Goal: Task Accomplishment & Management: Manage account settings

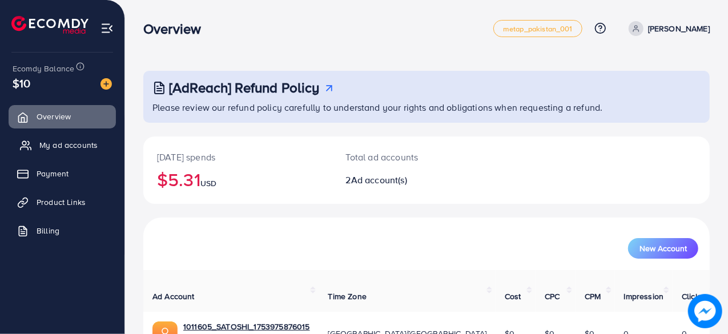
click at [43, 140] on span "My ad accounts" at bounding box center [68, 144] width 58 height 11
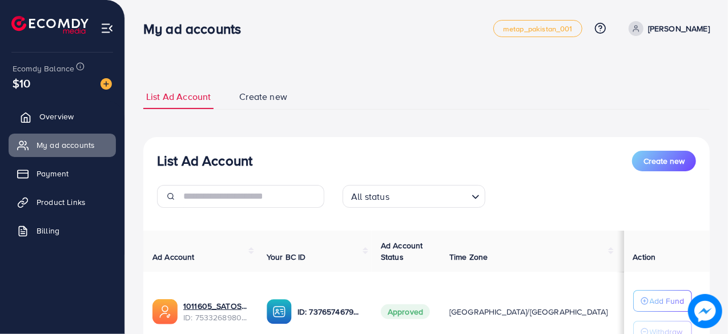
click at [44, 112] on span "Overview" at bounding box center [56, 116] width 34 height 11
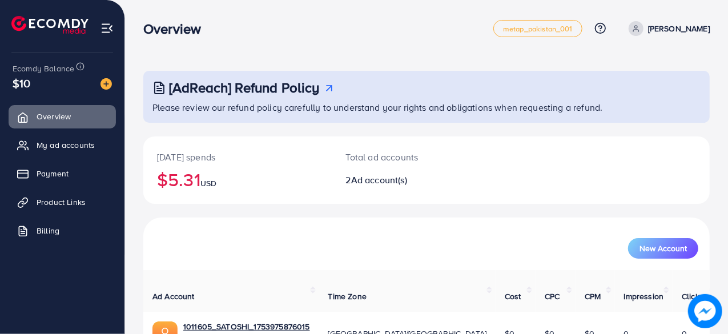
scroll to position [103, 0]
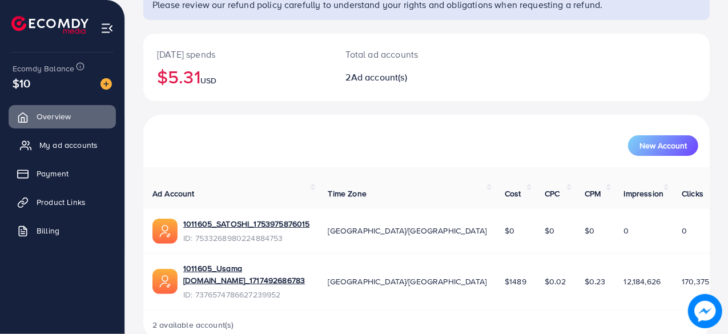
click at [68, 144] on span "My ad accounts" at bounding box center [68, 144] width 58 height 11
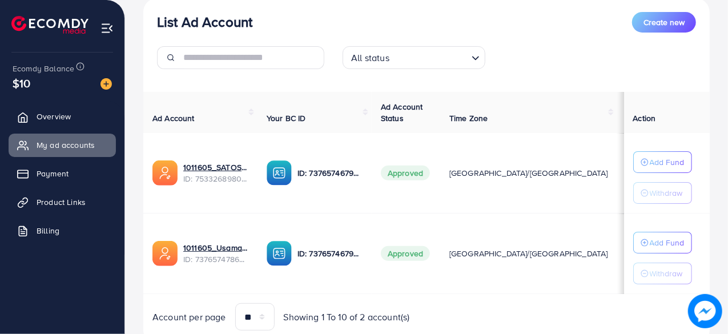
scroll to position [140, 0]
